Goal: Information Seeking & Learning: Learn about a topic

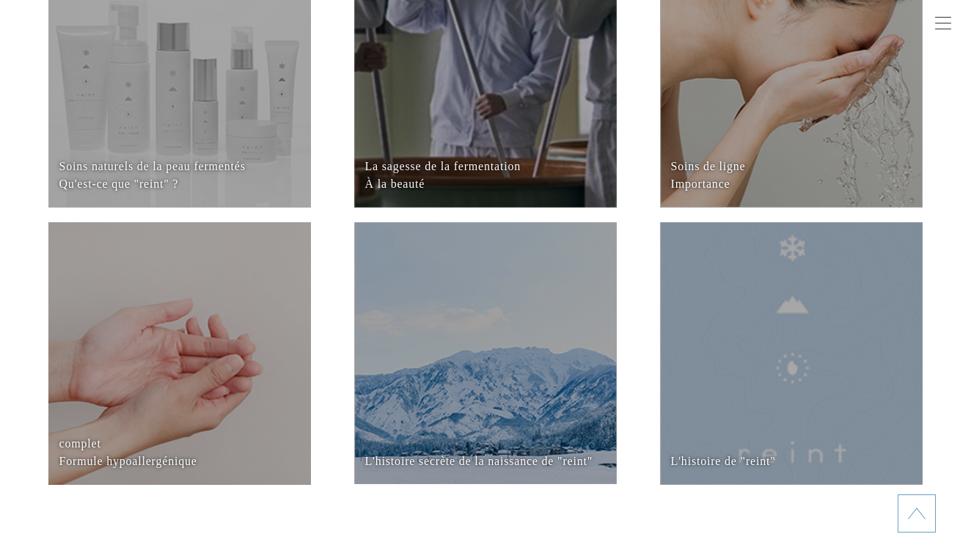
scroll to position [6268, 0]
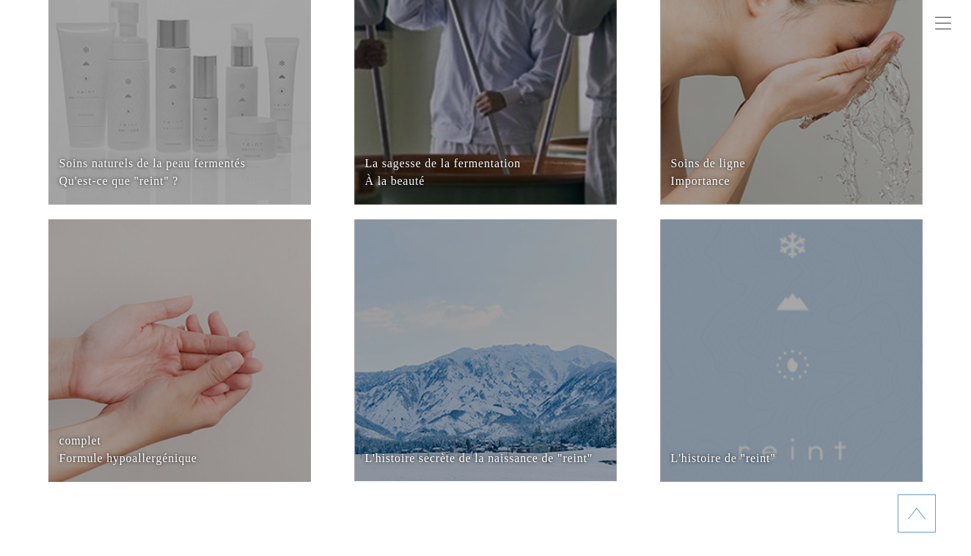
click at [501, 106] on dd at bounding box center [485, 74] width 262 height 262
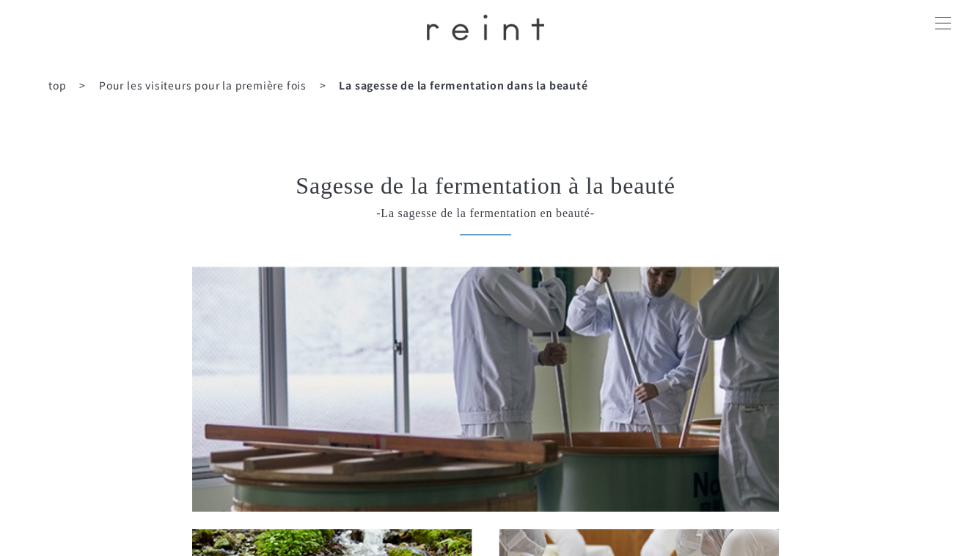
click at [491, 31] on img at bounding box center [485, 28] width 117 height 26
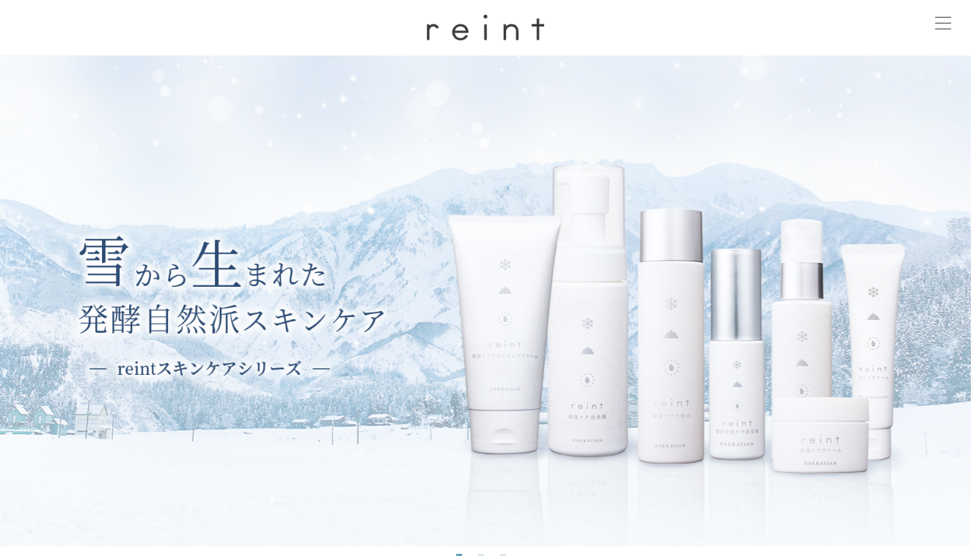
click at [474, 194] on img at bounding box center [485, 300] width 971 height 491
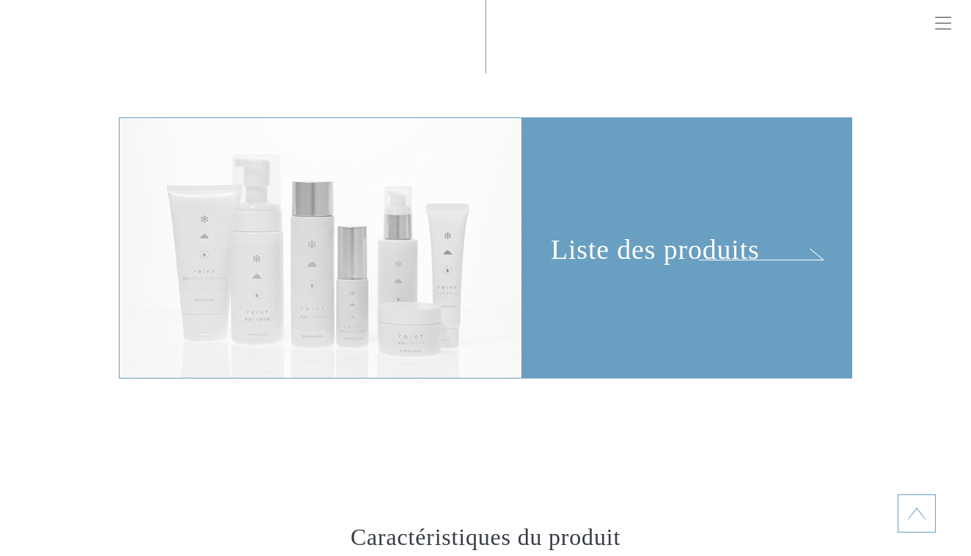
scroll to position [3194, 0]
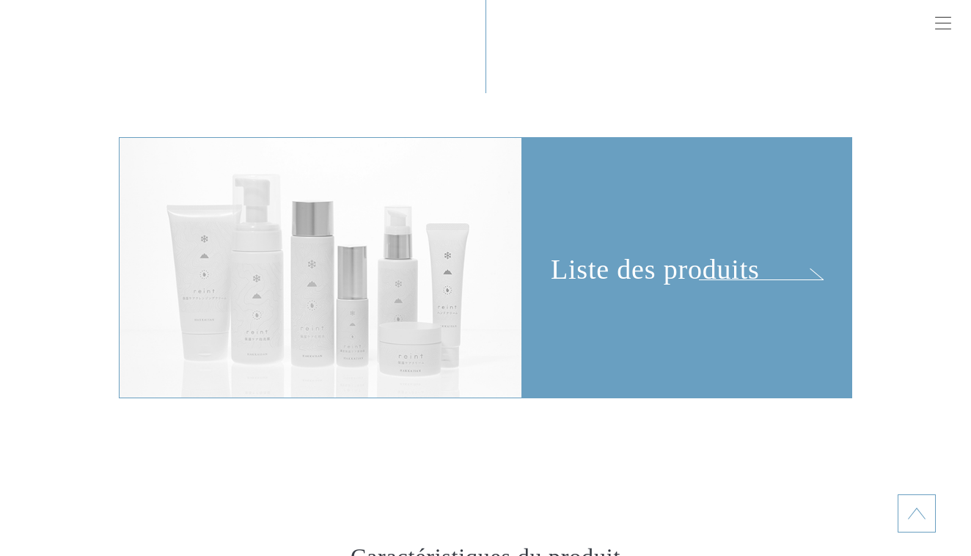
click at [619, 274] on div "Liste des produits" at bounding box center [687, 212] width 328 height 148
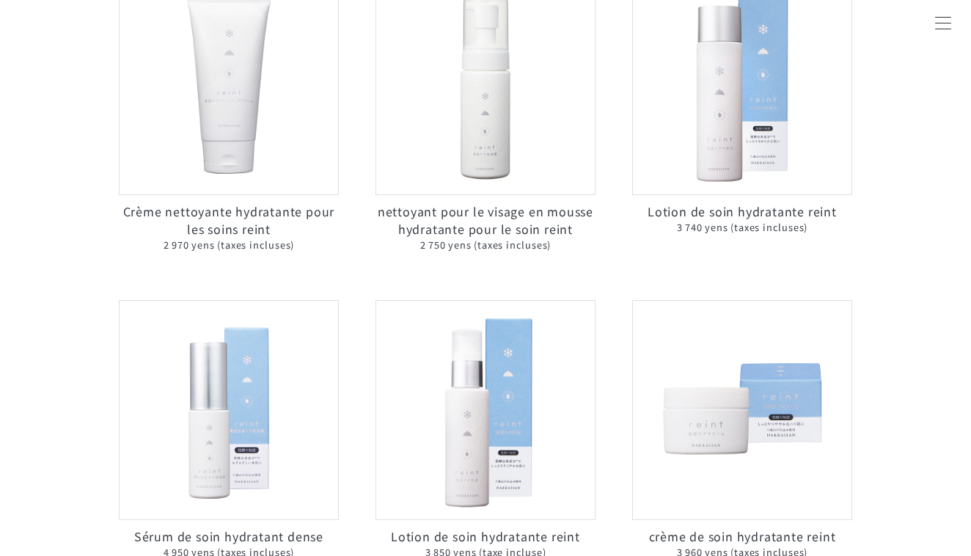
scroll to position [289, 0]
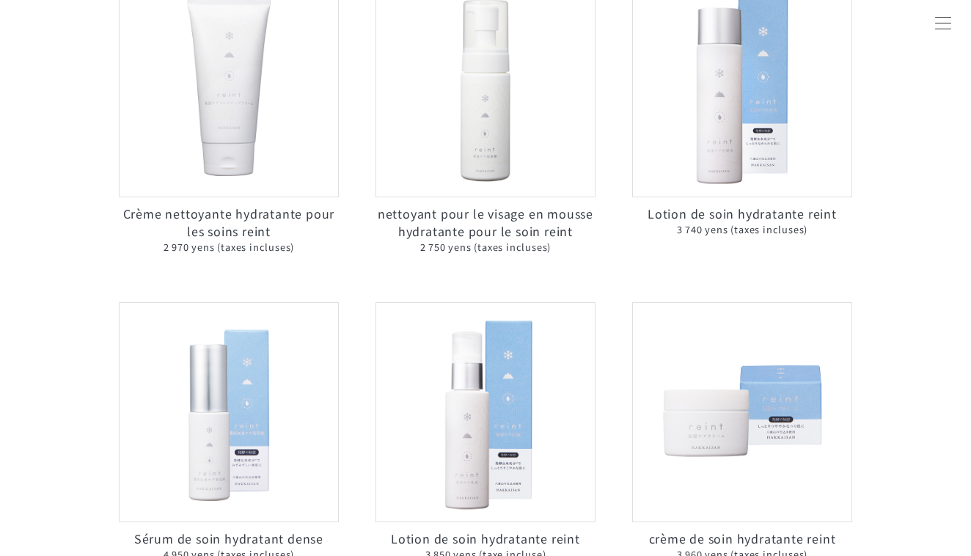
click at [468, 420] on img at bounding box center [485, 412] width 220 height 220
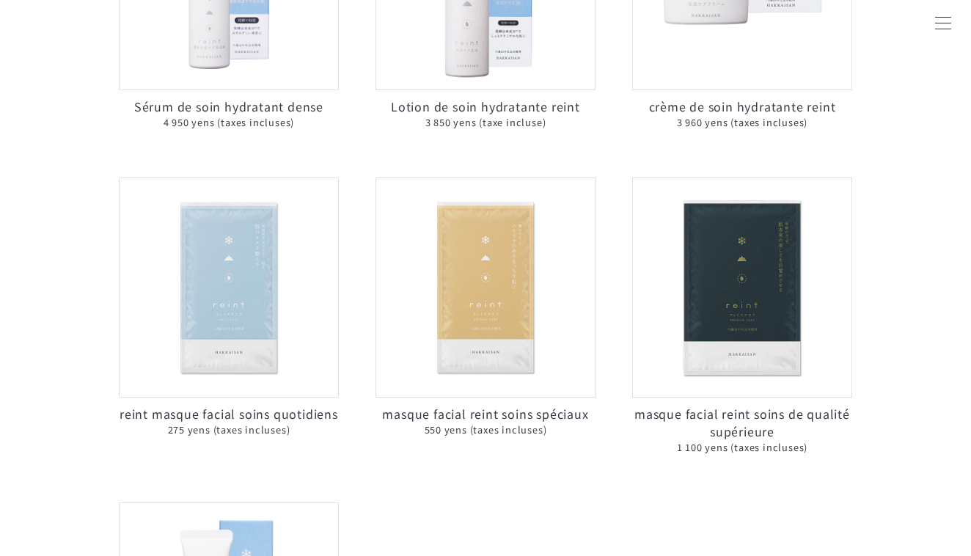
scroll to position [738, 0]
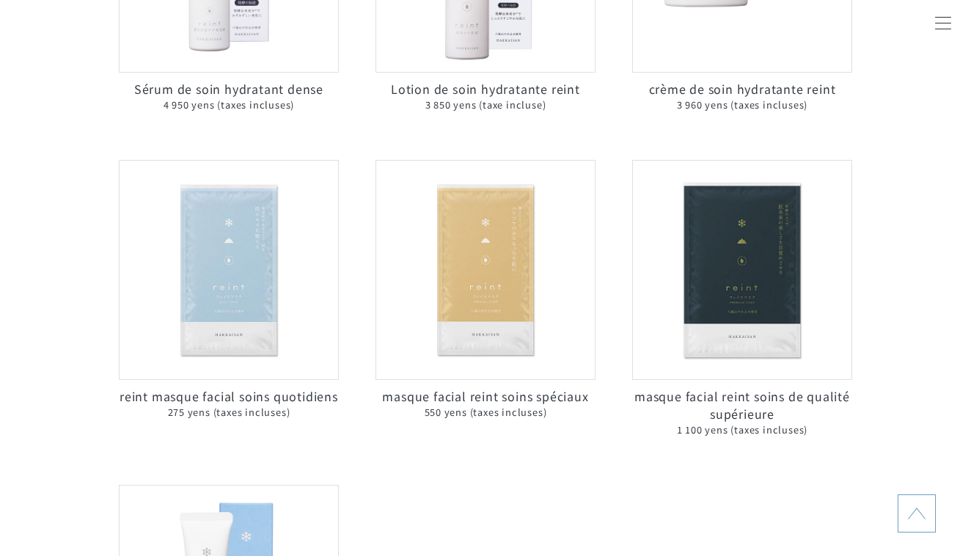
click at [481, 292] on img at bounding box center [485, 270] width 220 height 220
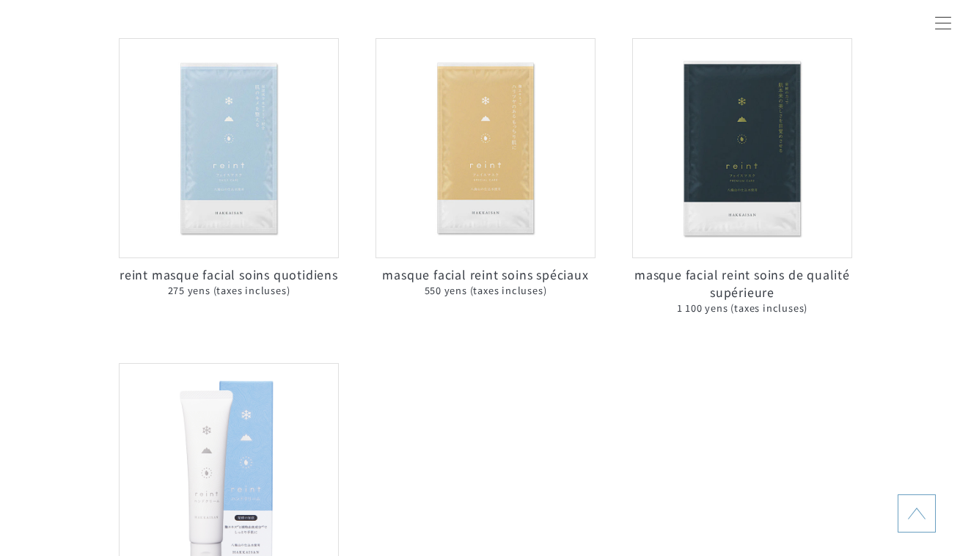
scroll to position [864, 0]
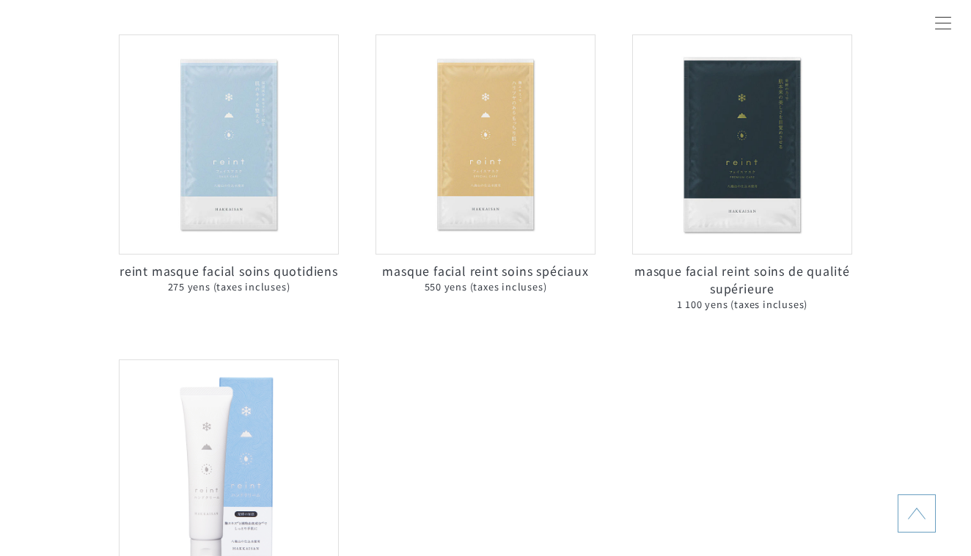
click at [251, 231] on img at bounding box center [229, 144] width 220 height 220
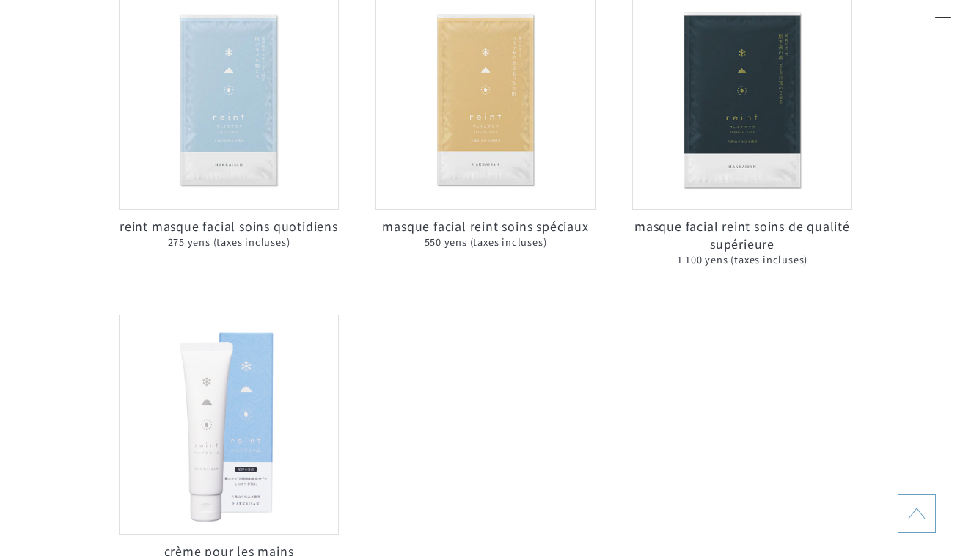
scroll to position [909, 0]
click at [764, 125] on img at bounding box center [742, 99] width 220 height 220
click at [500, 249] on span "550 yens (taxes incluses)" at bounding box center [485, 241] width 220 height 15
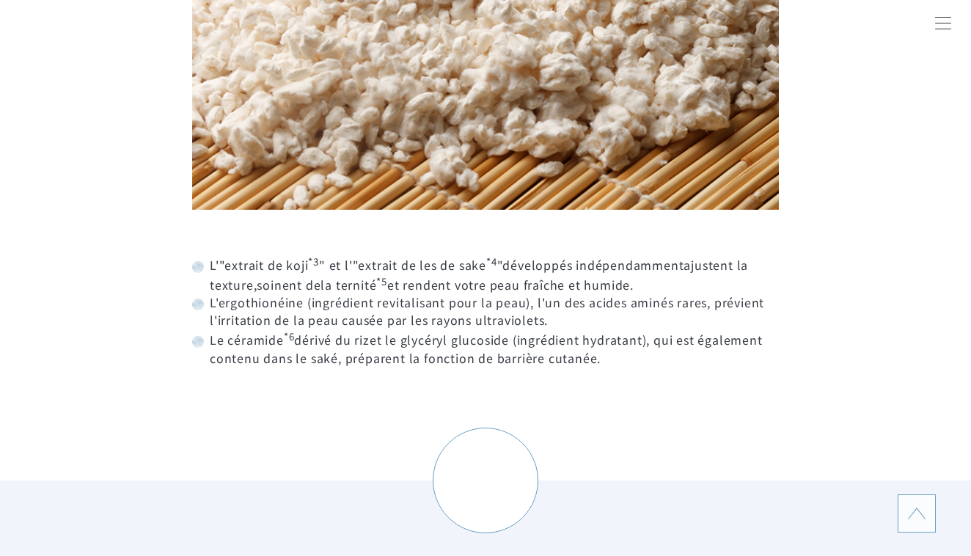
scroll to position [4506, 0]
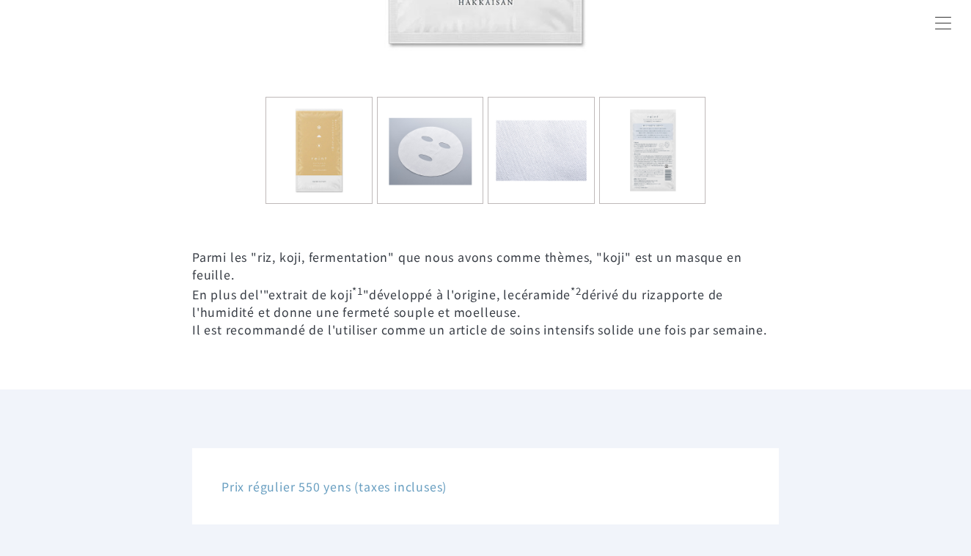
scroll to position [761, 0]
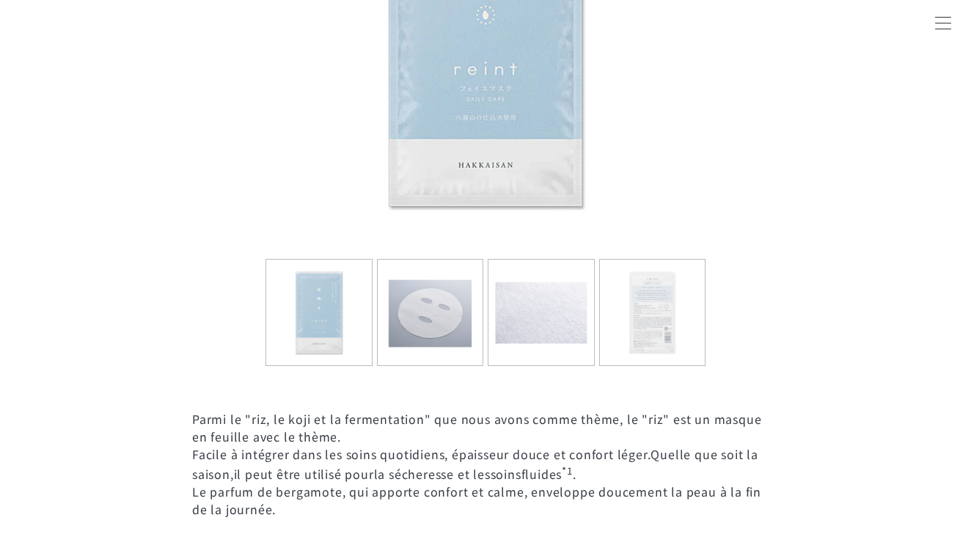
scroll to position [669, 0]
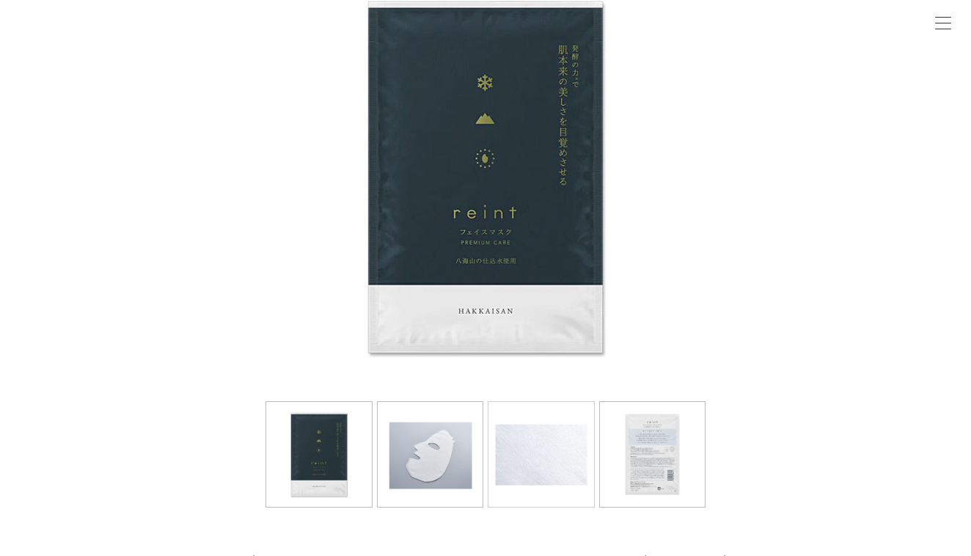
scroll to position [257, 0]
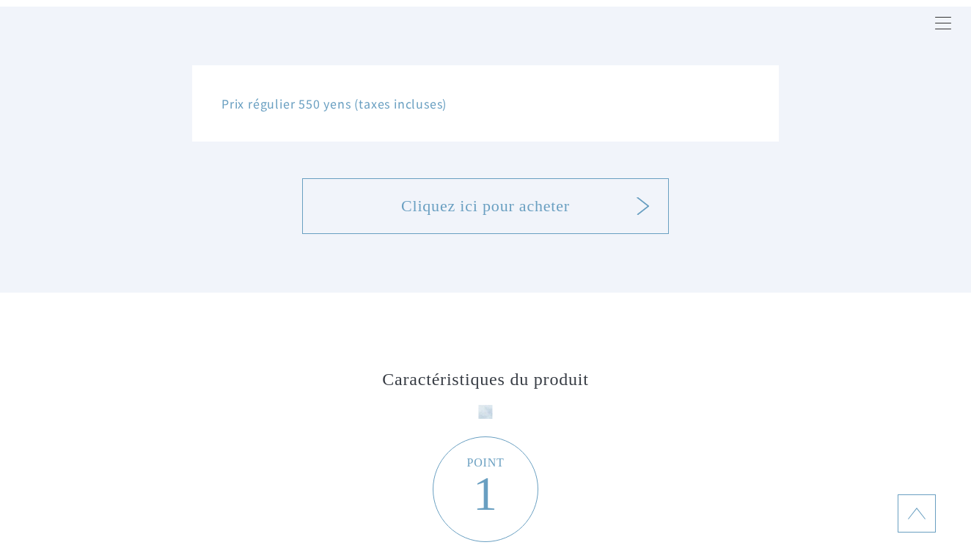
scroll to position [1130, 0]
click at [501, 218] on link "Cliquez ici pour acheter" at bounding box center [485, 208] width 367 height 56
